Goal: Navigation & Orientation: Find specific page/section

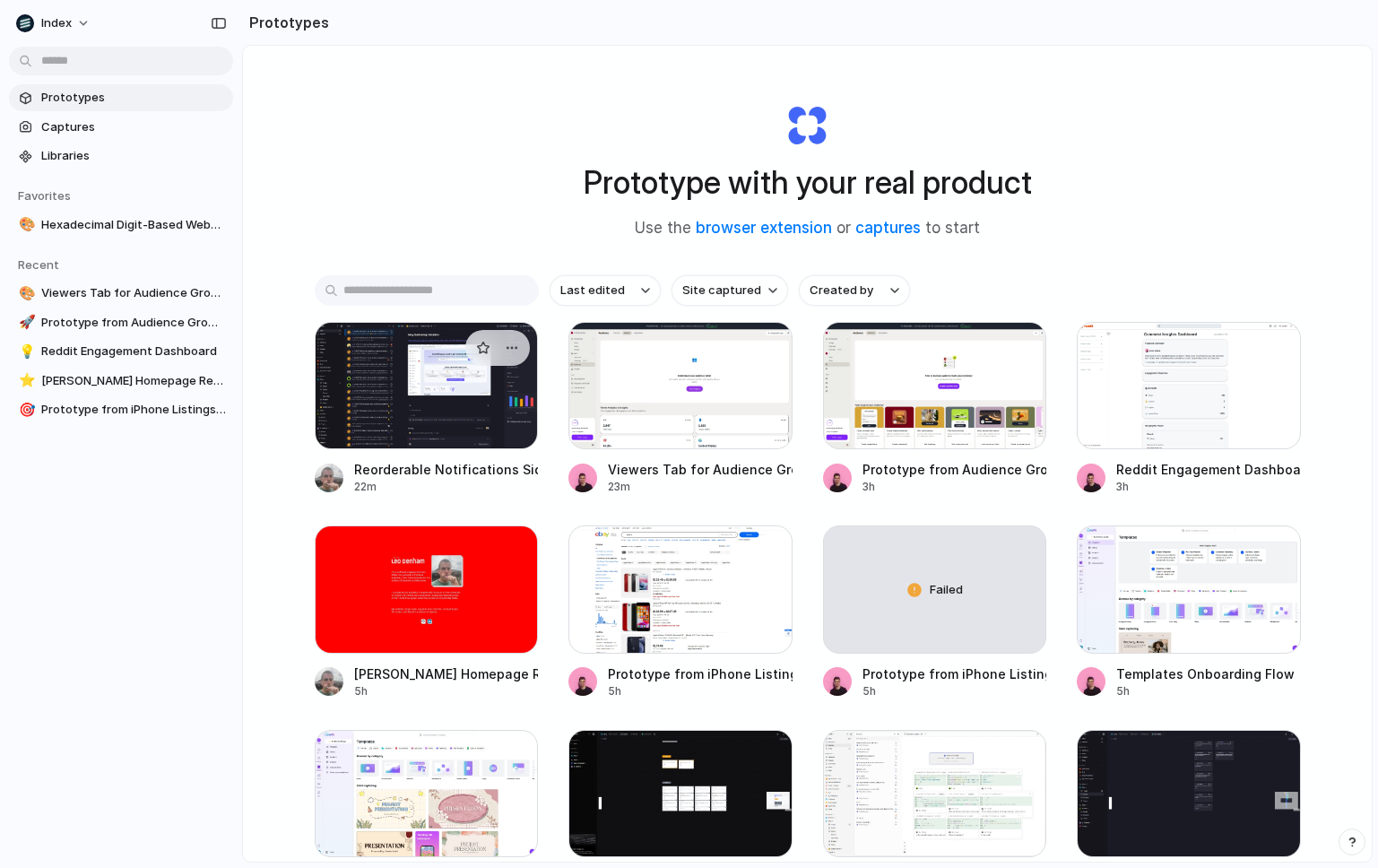
click at [383, 376] on div at bounding box center [427, 386] width 225 height 128
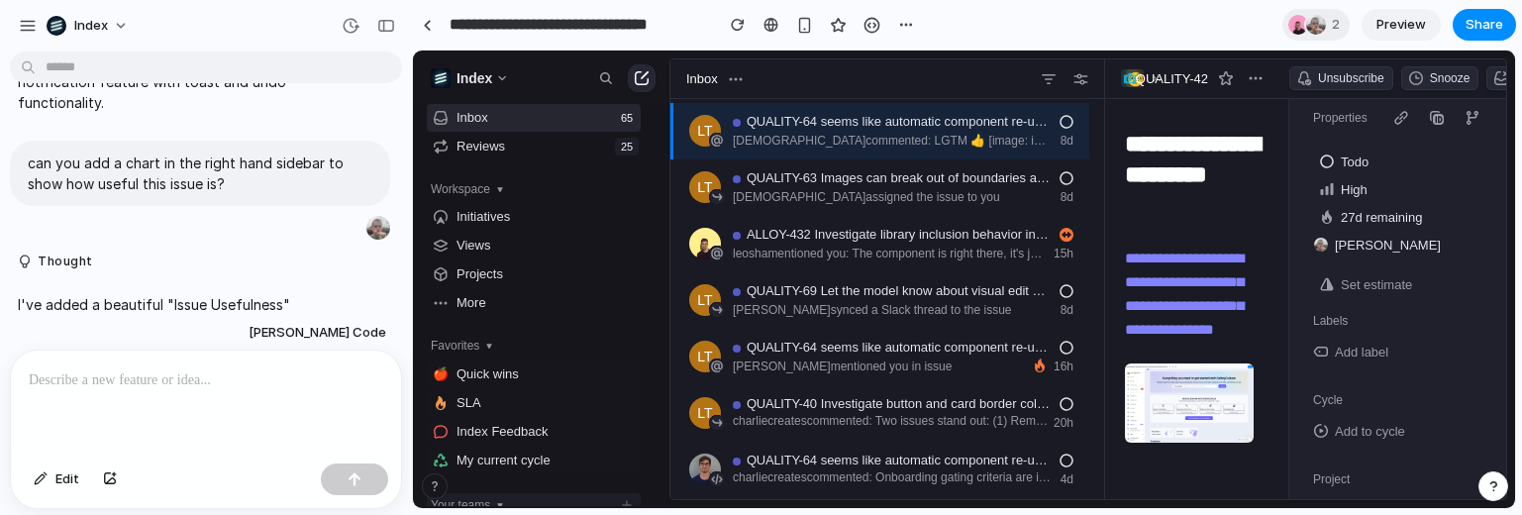
scroll to position [475, 0]
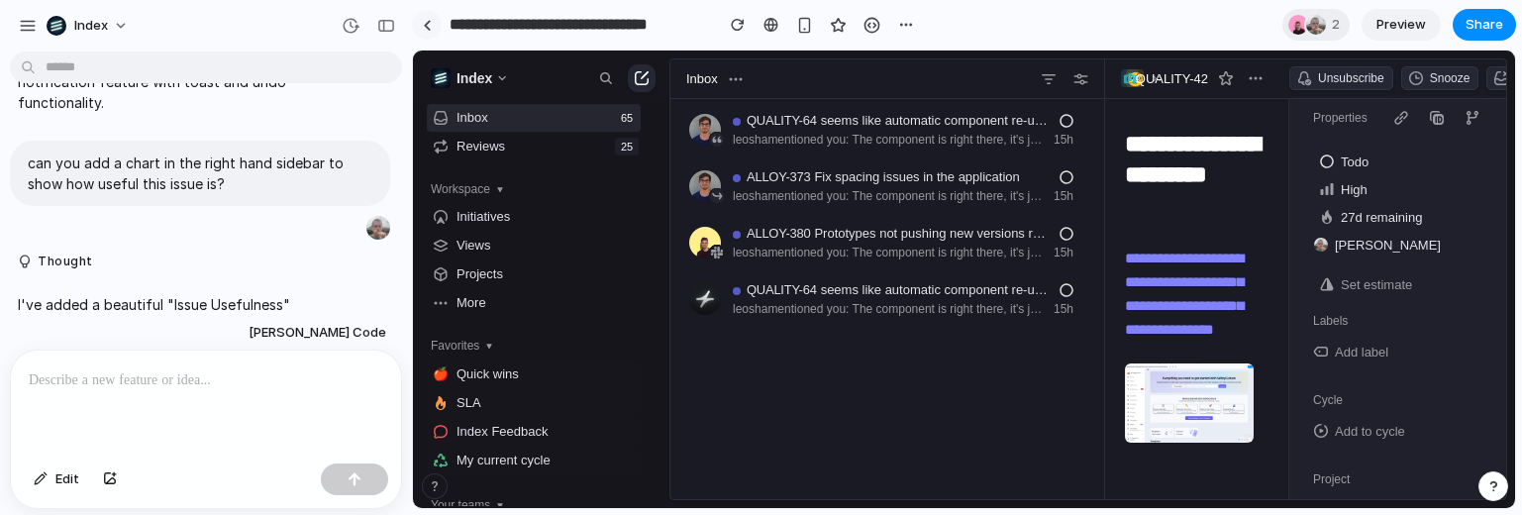
click at [423, 23] on div at bounding box center [427, 25] width 9 height 11
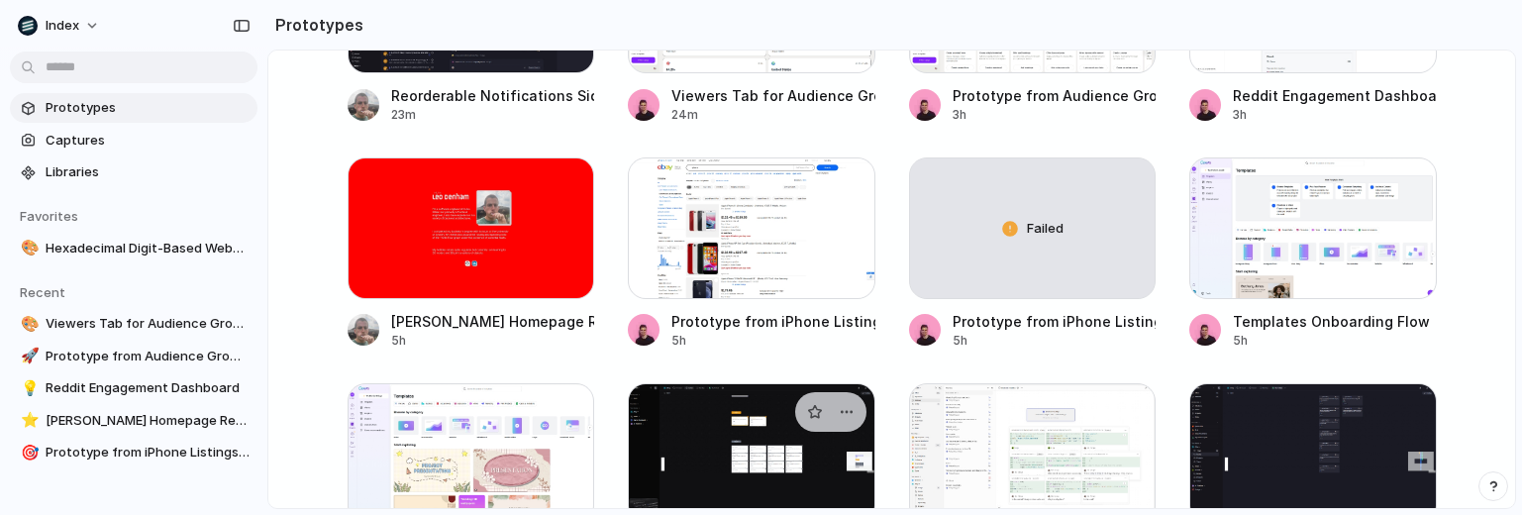
scroll to position [632, 0]
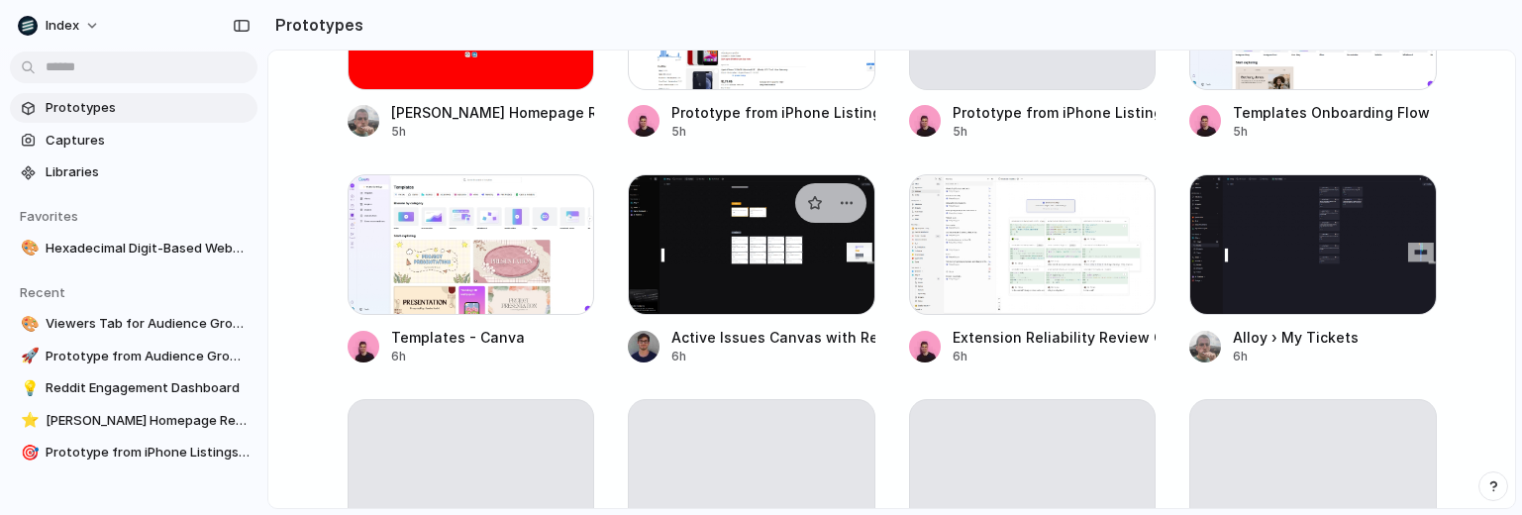
click at [670, 294] on div at bounding box center [752, 244] width 248 height 141
